Goal: Task Accomplishment & Management: Use online tool/utility

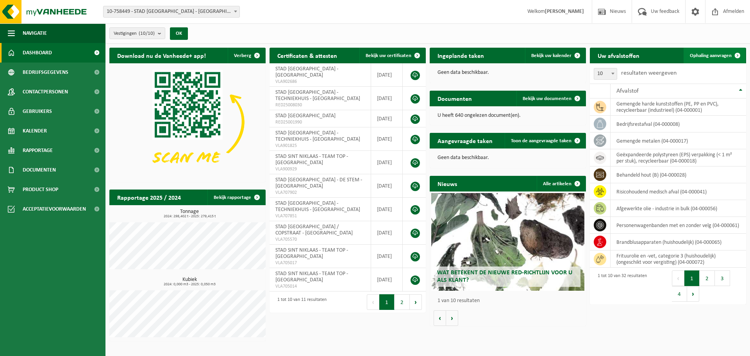
click at [698, 59] on link "Ophaling aanvragen" at bounding box center [715, 56] width 62 height 16
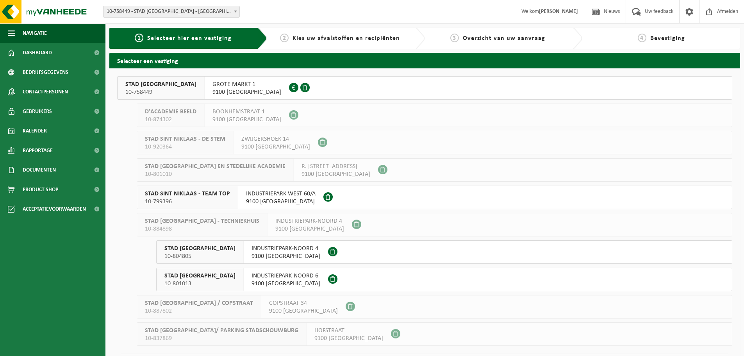
click at [194, 200] on span "10-799396" at bounding box center [187, 202] width 85 height 8
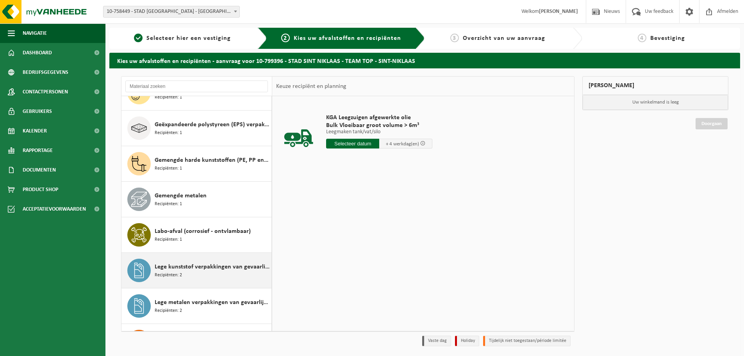
scroll to position [273, 0]
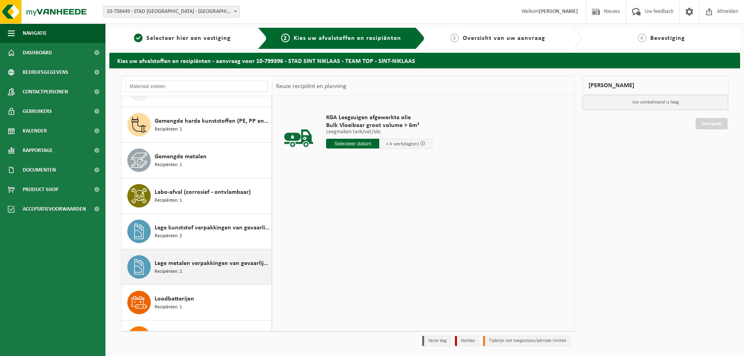
click at [218, 263] on span "Lege metalen verpakkingen van gevaarlijke stoffen" at bounding box center [212, 263] width 115 height 9
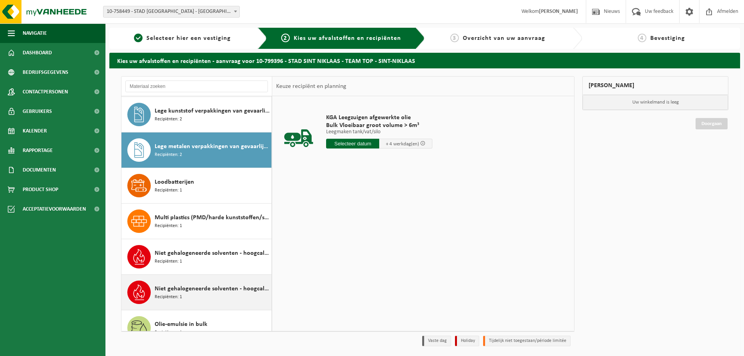
scroll to position [427, 0]
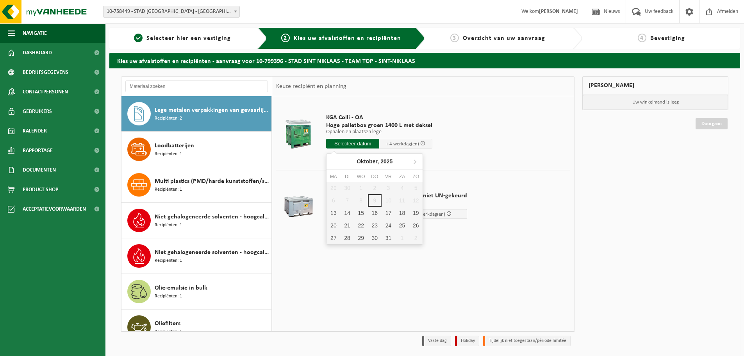
click at [340, 143] on input "text" at bounding box center [352, 144] width 53 height 10
click at [329, 214] on div "13" at bounding box center [334, 213] width 14 height 12
type input "Van 2025-10-13"
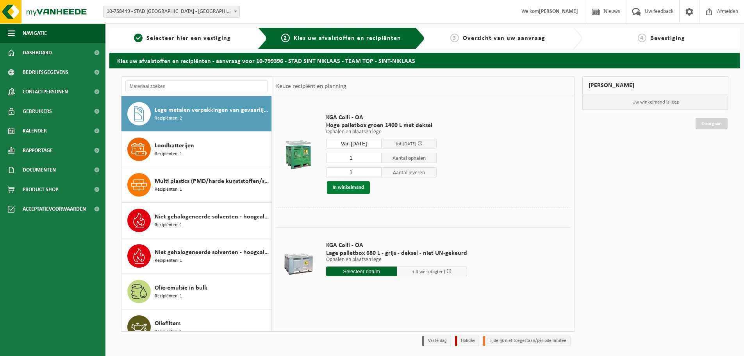
click at [346, 188] on button "In winkelmand" at bounding box center [348, 187] width 43 height 12
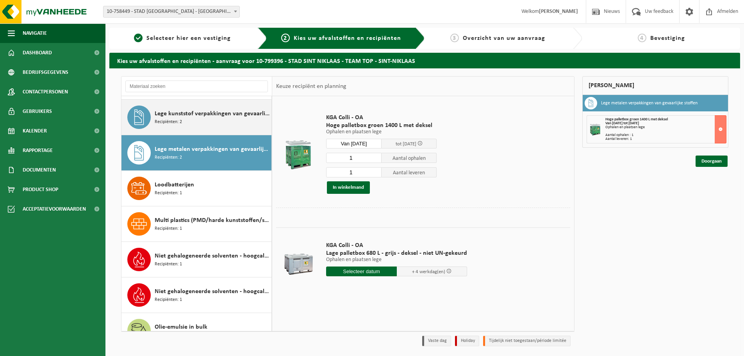
click at [202, 122] on div "Lege kunststof verpakkingen van gevaarlijke stoffen Recipiënten: 2" at bounding box center [212, 116] width 115 height 23
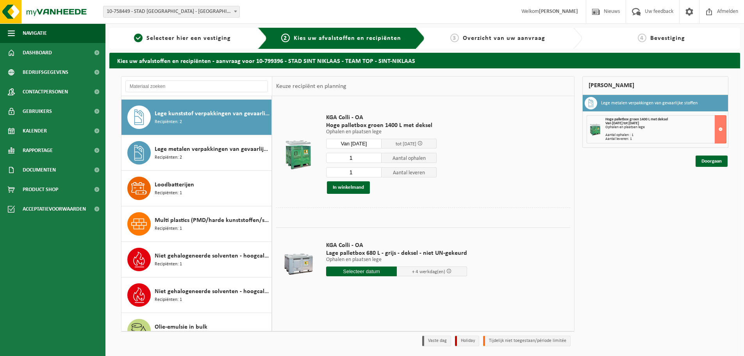
scroll to position [391, 0]
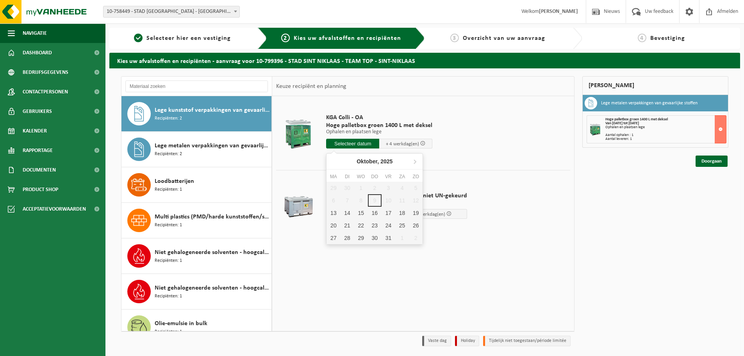
click at [344, 146] on input "text" at bounding box center [352, 144] width 53 height 10
click at [336, 212] on div "13" at bounding box center [334, 213] width 14 height 12
type input "Van 2025-10-13"
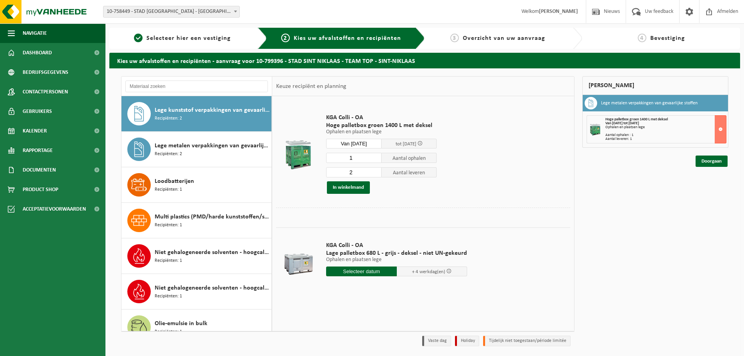
type input "1"
click at [377, 159] on input "1" at bounding box center [353, 158] width 55 height 10
type input "1"
click at [374, 173] on input "1" at bounding box center [353, 172] width 55 height 10
click at [345, 188] on button "In winkelmand" at bounding box center [348, 187] width 43 height 12
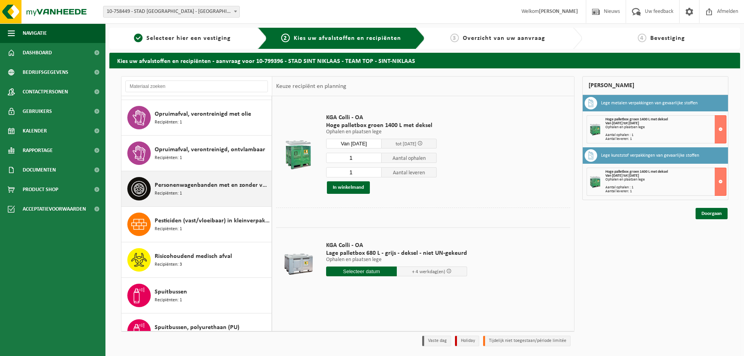
click at [187, 182] on span "Personenwagenbanden met en zonder velg" at bounding box center [212, 184] width 115 height 9
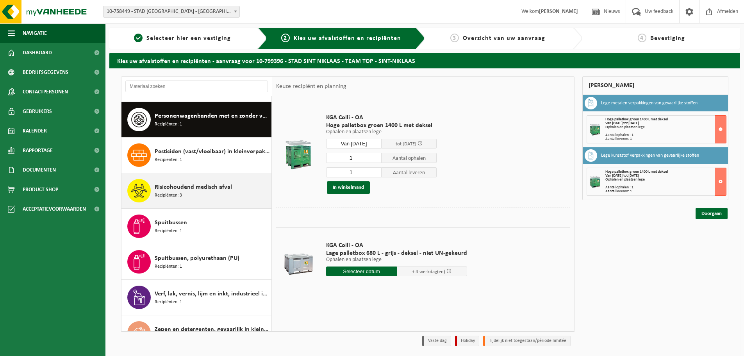
scroll to position [818, 0]
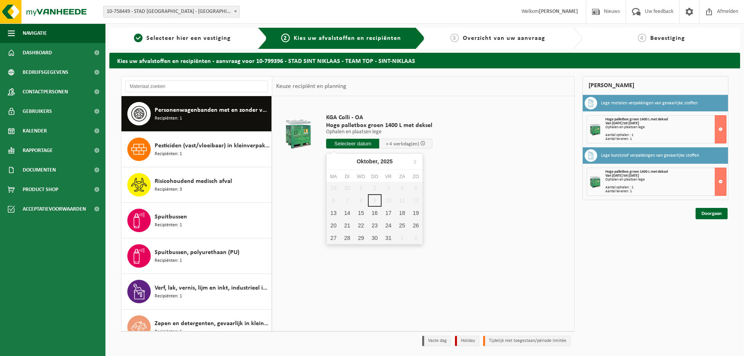
drag, startPoint x: 339, startPoint y: 144, endPoint x: 343, endPoint y: 155, distance: 12.2
click at [339, 144] on input "text" at bounding box center [352, 144] width 53 height 10
click at [335, 210] on div "13" at bounding box center [334, 213] width 14 height 12
type input "Van 2025-10-13"
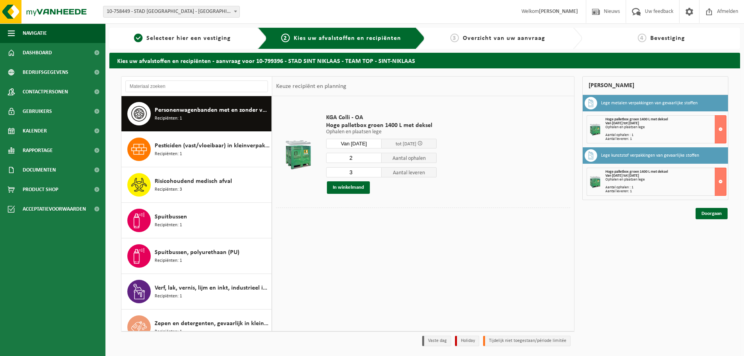
type input "2"
click at [376, 161] on input "2" at bounding box center [353, 158] width 55 height 10
type input "2"
click at [376, 175] on input "2" at bounding box center [353, 172] width 55 height 10
click at [355, 188] on button "In winkelmand" at bounding box center [348, 187] width 43 height 12
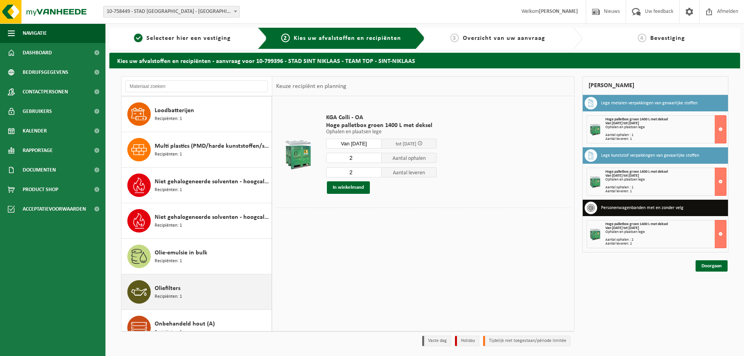
scroll to position [441, 0]
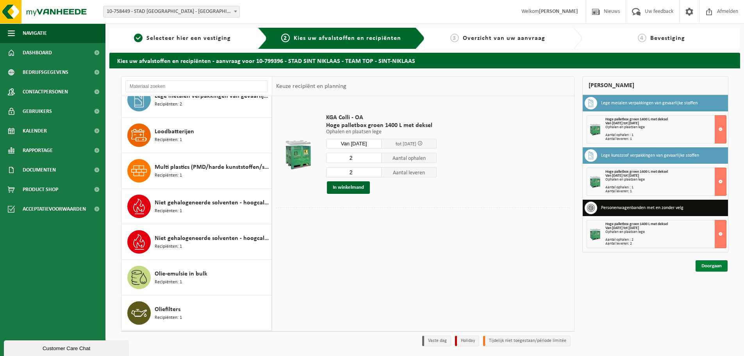
click at [703, 264] on link "Doorgaan" at bounding box center [712, 265] width 32 height 11
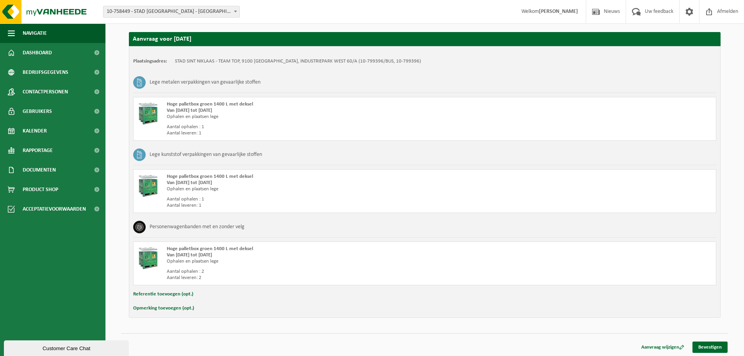
scroll to position [130, 0]
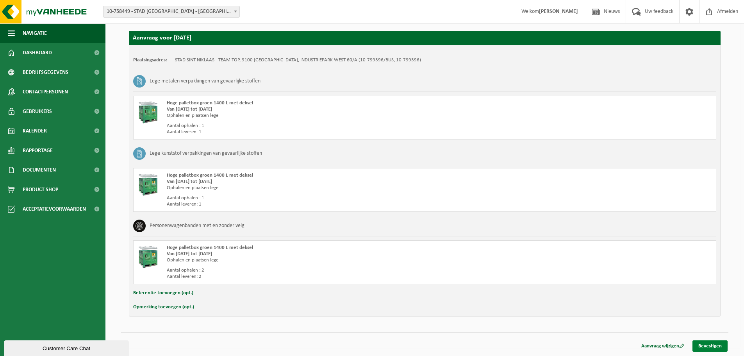
click at [712, 345] on link "Bevestigen" at bounding box center [710, 345] width 35 height 11
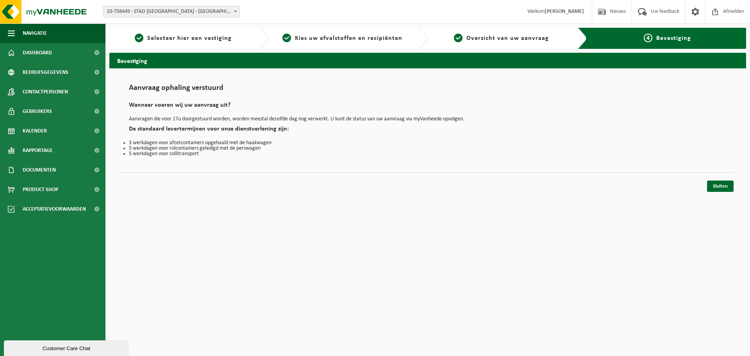
click at [715, 180] on div "Sluiten" at bounding box center [427, 176] width 613 height 8
click at [716, 188] on link "Sluiten" at bounding box center [720, 185] width 27 height 11
